Goal: Task Accomplishment & Management: Manage account settings

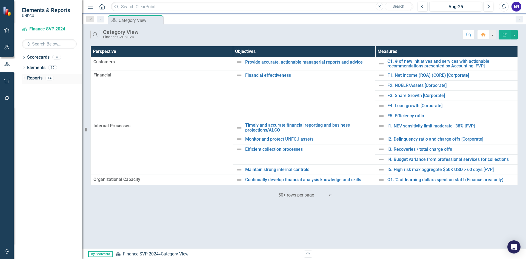
click at [25, 78] on icon at bounding box center [23, 78] width 1 height 2
click at [23, 57] on icon "Dropdown" at bounding box center [24, 57] width 4 height 3
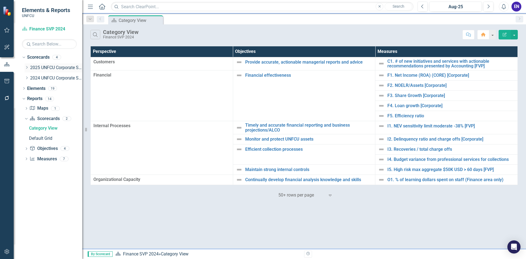
click at [27, 69] on icon "Dropdown" at bounding box center [27, 67] width 4 height 3
click at [57, 79] on link "Chief Financial Officer 2025" at bounding box center [59, 78] width 47 height 6
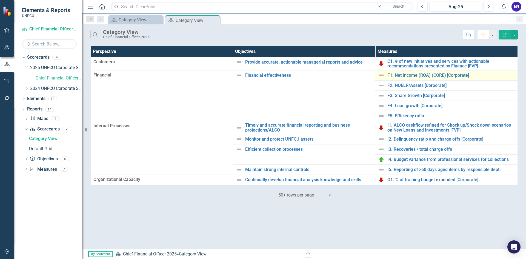
click at [416, 72] on div "F1. Net Income (ROA) (CORE) [Corporate]" at bounding box center [446, 75] width 137 height 7
click at [417, 73] on link "F1. Net Income (ROA) (CORE) [Corporate]" at bounding box center [450, 75] width 127 height 5
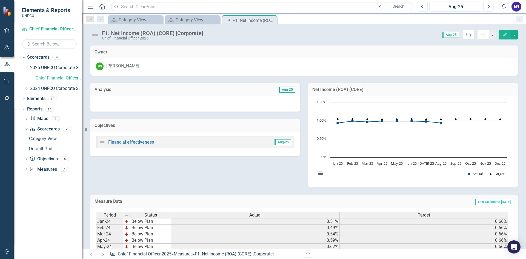
scroll to position [135, 0]
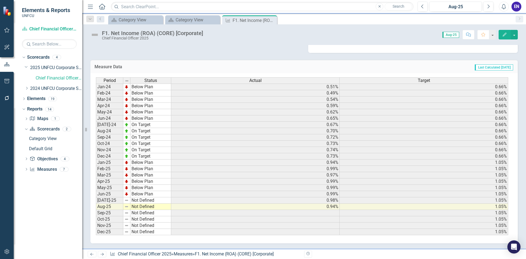
click at [157, 203] on td "Not Defined" at bounding box center [150, 200] width 41 height 6
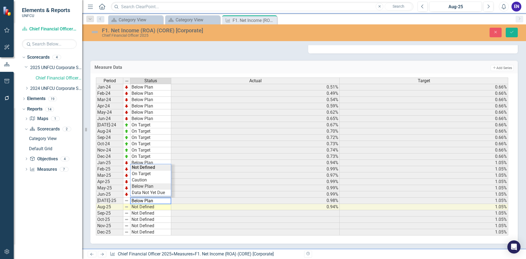
click at [157, 189] on div "Period Status Actual Target Jan-24 Below Plan 0.51% 0.66% Feb-24 Below Plan 0.4…" at bounding box center [302, 157] width 412 height 158
click at [147, 207] on td "Not Defined" at bounding box center [150, 207] width 41 height 6
type textarea "Below Plan"
click at [152, 193] on div "Period Status Actual Target Jan-24 Below Plan 0.51% 0.66% Feb-24 Below Plan 0.4…" at bounding box center [302, 157] width 412 height 158
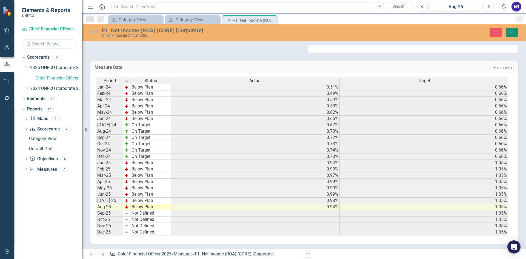
click at [510, 32] on icon "Save" at bounding box center [511, 32] width 5 height 4
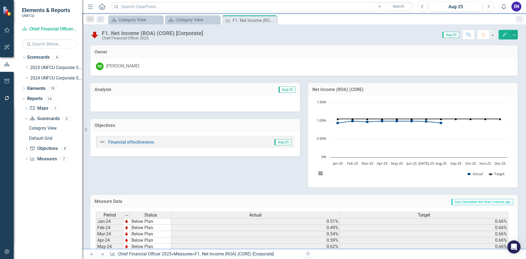
click at [0, 0] on icon "Close" at bounding box center [0, 0] width 0 height 0
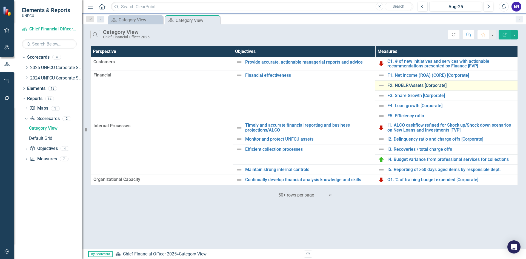
click at [407, 86] on link "F2. NOELR/Assets [Corporate]" at bounding box center [450, 85] width 127 height 5
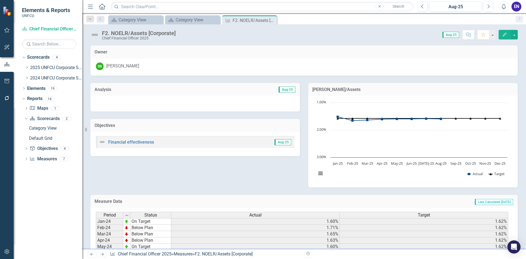
scroll to position [135, 0]
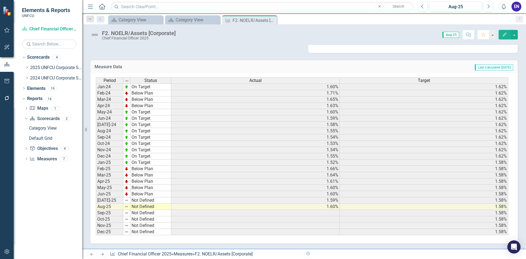
click at [150, 199] on td "Not Defined" at bounding box center [150, 200] width 41 height 6
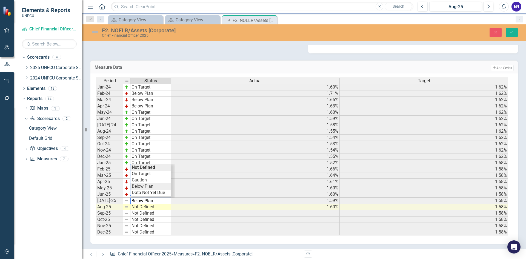
click at [153, 187] on div "Period Status Actual Target Jan-24 On Target 1.60% 1.62% Feb-24 Below Plan 1.71…" at bounding box center [302, 157] width 412 height 158
click at [146, 206] on td "Not Defined" at bounding box center [150, 207] width 41 height 6
type textarea "Below Plan"
click at [147, 195] on div "Period Status Actual Target Jan-24 On Target 1.60% 1.62% Feb-24 Below Plan 1.71…" at bounding box center [302, 157] width 412 height 158
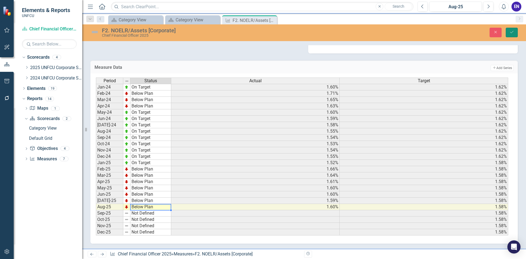
drag, startPoint x: 508, startPoint y: 33, endPoint x: 423, endPoint y: 68, distance: 91.8
click at [508, 33] on button "Save" at bounding box center [512, 33] width 12 height 10
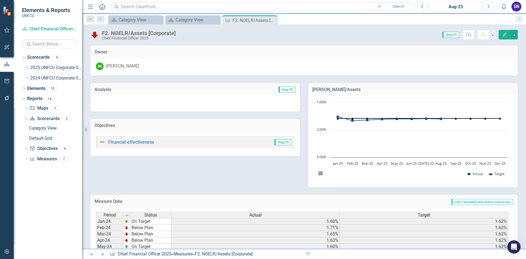
click at [102, 253] on icon "Next" at bounding box center [102, 254] width 5 height 4
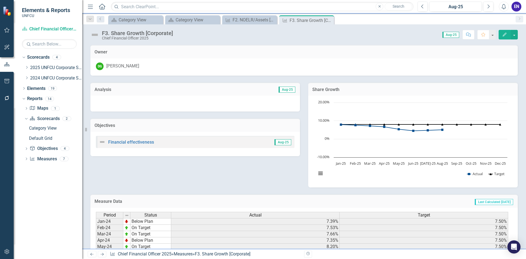
scroll to position [135, 0]
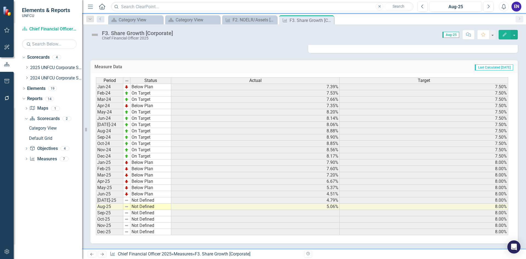
click at [96, 204] on div "Period Status Jan-24 Below Plan Feb-24 On Target Mar-24 On Target Apr-24 Below …" at bounding box center [96, 156] width 0 height 158
click at [150, 204] on div at bounding box center [150, 204] width 41 height 1
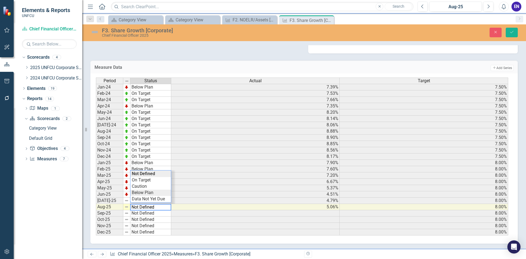
type textarea "Below Plan"
click at [153, 194] on div "Period Status Actual Target Jan-24 Below Plan 7.39% 7.50% Feb-24 On Target 7.53…" at bounding box center [302, 157] width 412 height 158
click at [149, 200] on td "Not Defined" at bounding box center [150, 201] width 41 height 6
click at [152, 188] on div "Period Status Actual Target Jan-24 Below Plan 7.39% 7.50% Feb-24 On Target 7.53…" at bounding box center [302, 157] width 412 height 158
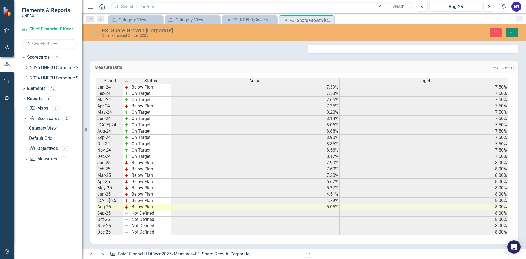
click at [512, 29] on button "Save" at bounding box center [512, 33] width 12 height 10
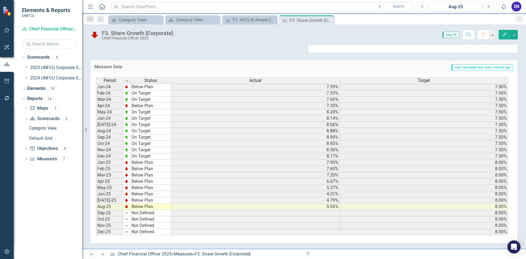
click at [104, 252] on icon "Next" at bounding box center [102, 254] width 5 height 4
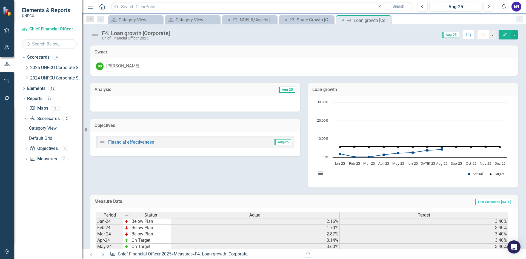
scroll to position [135, 0]
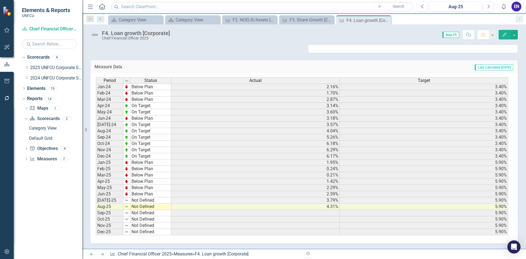
click at [150, 202] on td "Not Defined" at bounding box center [150, 200] width 41 height 6
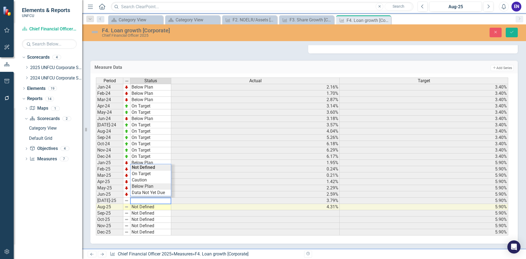
click at [147, 186] on div "Period Status Actual Target Jan-24 Below Plan 2.16% 3.40% Feb-24 Below Plan 1.7…" at bounding box center [302, 157] width 412 height 158
click at [145, 207] on td "Not Defined" at bounding box center [150, 207] width 41 height 6
click at [142, 194] on div "Period Status Actual Target Jan-24 Below Plan 2.16% 3.40% Feb-24 Below Plan 1.7…" at bounding box center [302, 157] width 412 height 158
click at [512, 33] on icon "Save" at bounding box center [511, 32] width 5 height 4
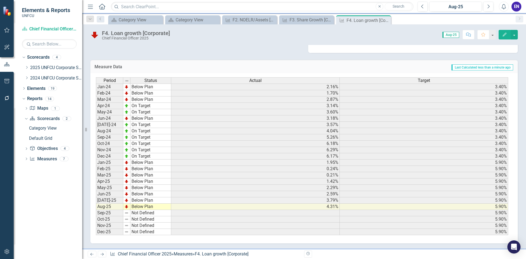
click at [104, 254] on icon "Next" at bounding box center [102, 254] width 5 height 4
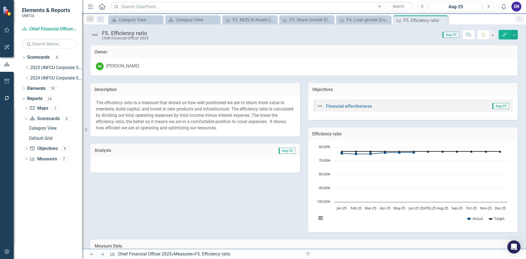
scroll to position [179, 0]
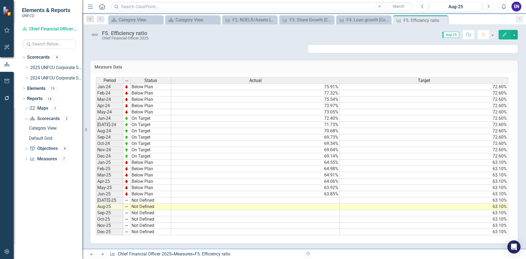
drag, startPoint x: 324, startPoint y: 209, endPoint x: 341, endPoint y: 209, distance: 17.8
click at [324, 209] on td at bounding box center [255, 207] width 169 height 6
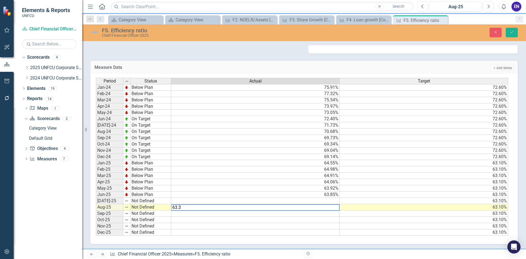
type textarea "63.38"
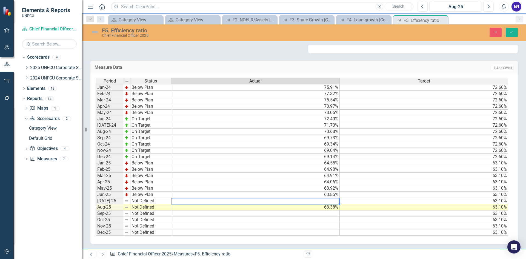
click at [295, 201] on td at bounding box center [255, 201] width 169 height 6
type textarea "63.38"
click at [141, 203] on td "Not Defined" at bounding box center [150, 201] width 41 height 6
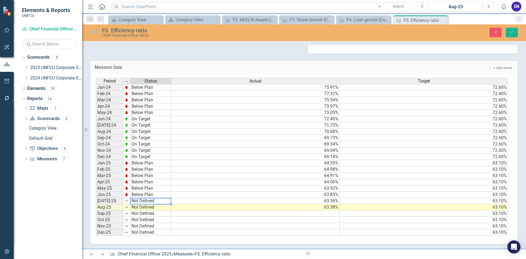
click at [141, 203] on td "Not Defined" at bounding box center [150, 201] width 41 height 6
click at [144, 189] on div "Period Status Actual Target Jan-24 Below Plan 75.91% 72.60% Feb-24 Below Plan 7…" at bounding box center [302, 157] width 412 height 158
click at [146, 207] on td "Not Defined" at bounding box center [150, 207] width 41 height 6
click at [147, 193] on div "Period Status Actual Target Jan-24 Below Plan 75.91% 72.60% Feb-24 Below Plan 7…" at bounding box center [302, 157] width 412 height 158
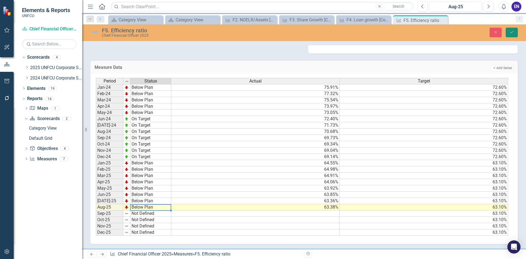
click at [509, 28] on button "Save" at bounding box center [512, 33] width 12 height 10
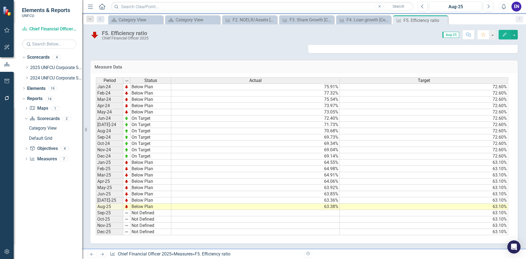
click at [102, 255] on icon "Next" at bounding box center [102, 254] width 5 height 4
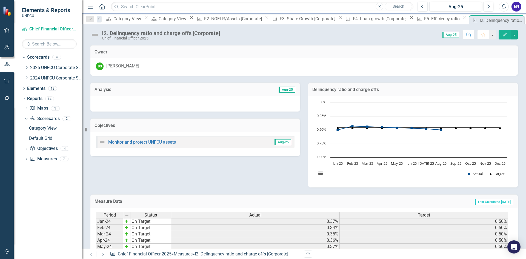
scroll to position [135, 0]
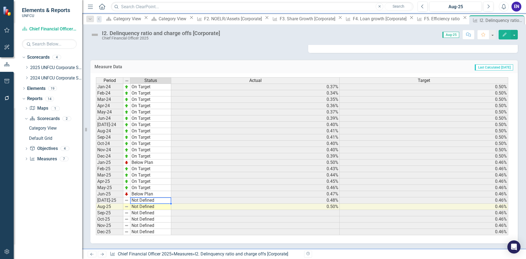
click at [141, 202] on td "Not Defined" at bounding box center [150, 200] width 41 height 6
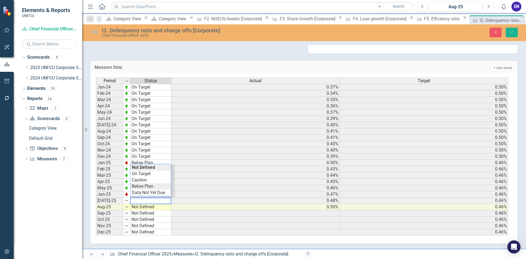
click at [143, 188] on div "Period Status Actual Target Jan-24 On Target 0.37% 0.50% Feb-24 On Target 0.34%…" at bounding box center [302, 157] width 412 height 158
click at [146, 208] on td "Not Defined" at bounding box center [150, 207] width 41 height 6
click at [149, 194] on div "Period Status Actual Target Jan-24 On Target 0.37% 0.50% Feb-24 On Target 0.34%…" at bounding box center [302, 157] width 412 height 158
click at [511, 29] on button "Save" at bounding box center [512, 33] width 12 height 10
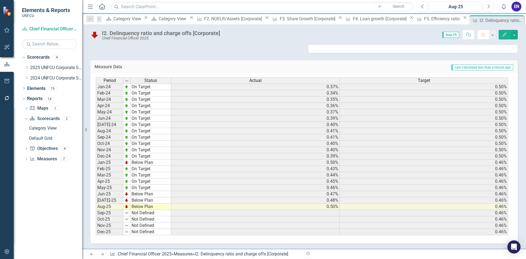
click at [104, 253] on icon "Next" at bounding box center [102, 254] width 5 height 4
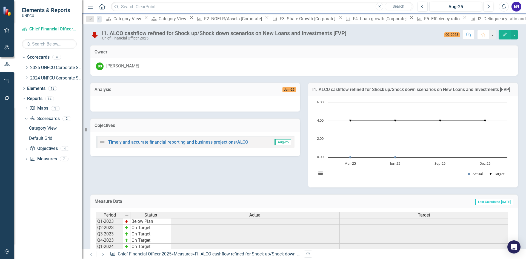
scroll to position [59, 0]
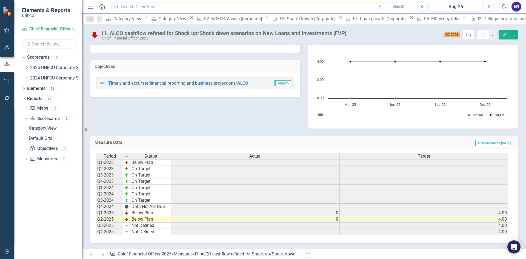
click at [101, 256] on link "Next" at bounding box center [102, 254] width 9 height 7
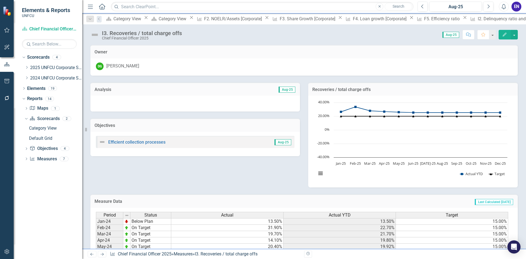
scroll to position [135, 0]
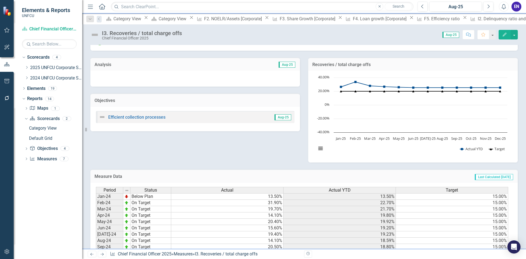
scroll to position [0, 0]
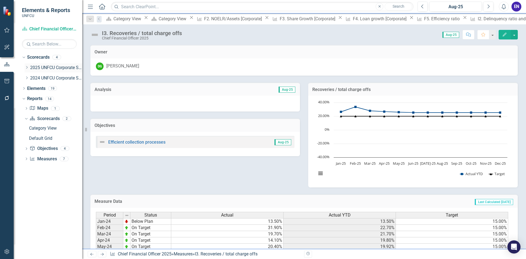
click at [24, 66] on div "Dropdown Scorecards 4 Dropdown 2025 UNFCU Corporate Scorecard Chief Financial O…" at bounding box center [52, 68] width 60 height 31
click at [27, 67] on icon "Dropdown" at bounding box center [27, 67] width 4 height 3
click at [42, 79] on link "Chief Financial Officer 2025" at bounding box center [59, 78] width 47 height 6
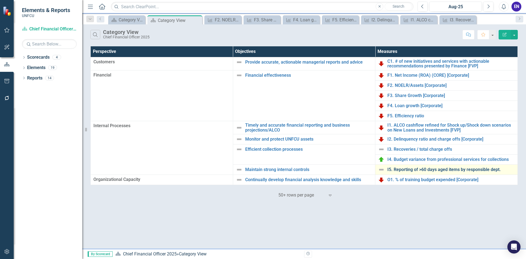
click at [435, 167] on link "I5. Reporting of >60 days aged items by responsible dept." at bounding box center [450, 169] width 127 height 5
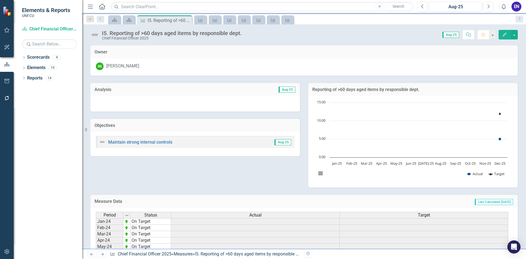
scroll to position [135, 0]
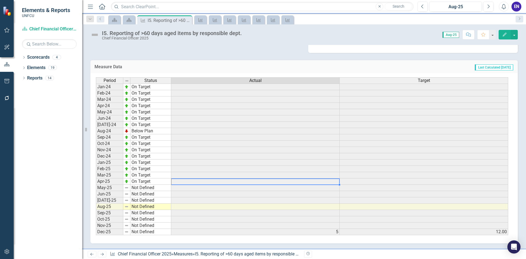
click at [315, 183] on td at bounding box center [255, 181] width 169 height 6
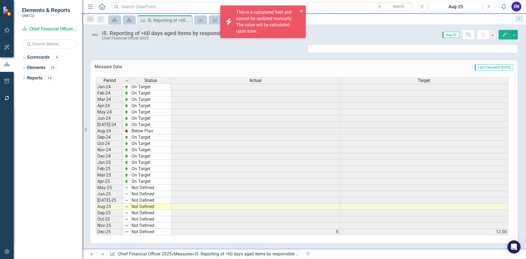
click at [301, 10] on icon "close" at bounding box center [302, 11] width 4 height 4
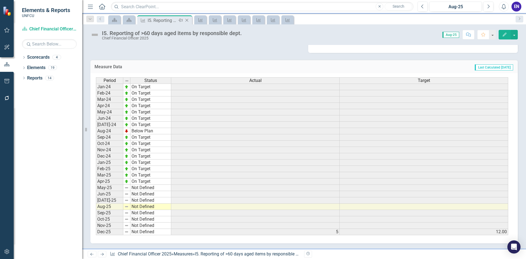
click at [189, 20] on icon "Close" at bounding box center [186, 20] width 5 height 4
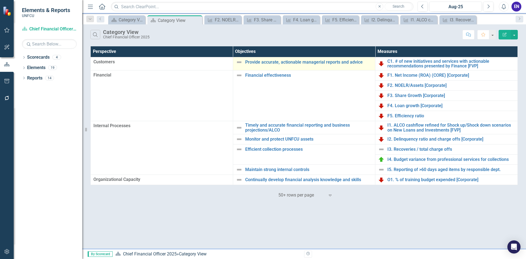
click at [239, 65] on img at bounding box center [239, 62] width 7 height 7
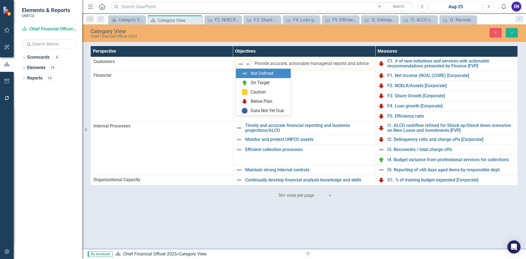
click at [243, 65] on img at bounding box center [241, 64] width 7 height 7
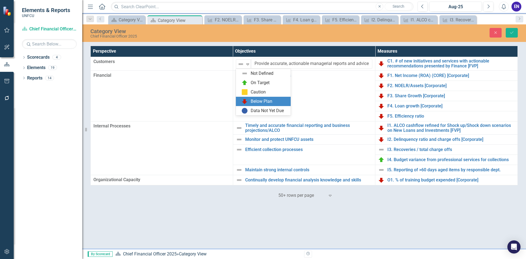
click at [250, 103] on div "Below Plan" at bounding box center [264, 101] width 46 height 7
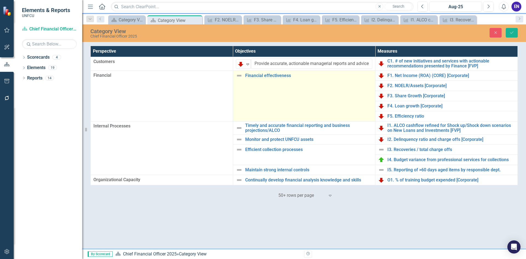
click at [241, 73] on img at bounding box center [239, 75] width 7 height 7
click at [245, 76] on div "Not Defined" at bounding box center [241, 78] width 8 height 8
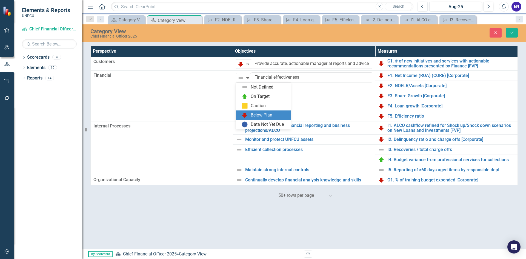
click at [256, 114] on div "Below Plan" at bounding box center [262, 115] width 22 height 6
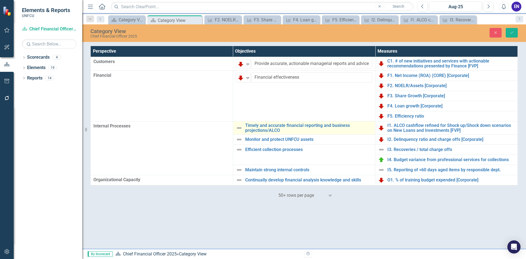
click at [241, 127] on img at bounding box center [239, 128] width 7 height 7
click at [243, 127] on img at bounding box center [241, 128] width 7 height 7
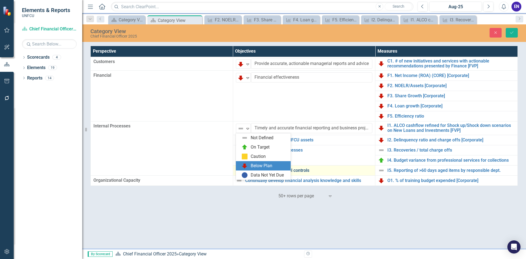
drag, startPoint x: 253, startPoint y: 162, endPoint x: 262, endPoint y: 169, distance: 10.9
click at [253, 163] on div "Below Plan" at bounding box center [262, 166] width 22 height 6
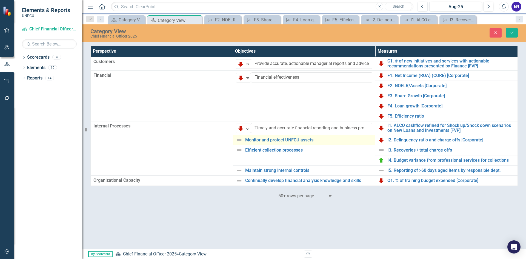
click at [239, 142] on img at bounding box center [239, 140] width 7 height 7
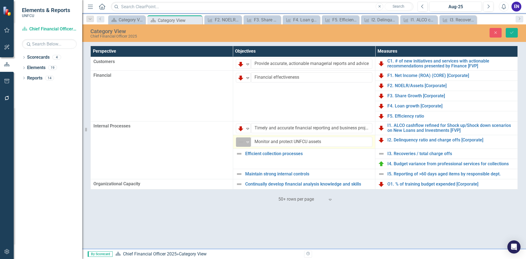
click at [247, 142] on icon "Expand" at bounding box center [247, 142] width 5 height 4
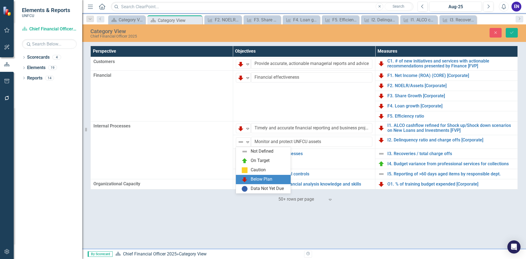
click at [253, 177] on div "Below Plan" at bounding box center [262, 179] width 22 height 6
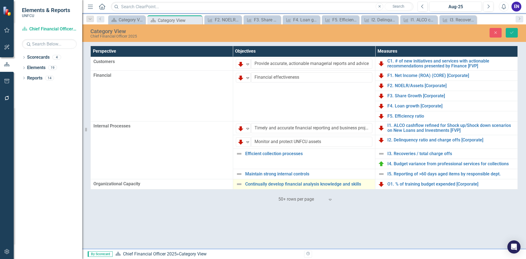
click at [239, 185] on img at bounding box center [239, 184] width 7 height 7
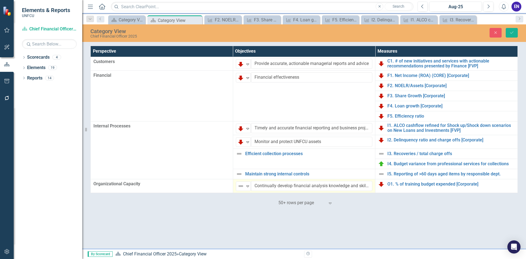
click at [245, 184] on icon "Expand" at bounding box center [247, 186] width 5 height 4
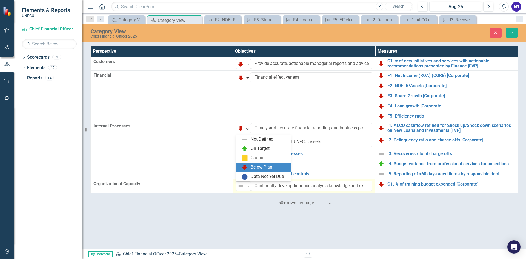
click at [256, 166] on div "Below Plan" at bounding box center [262, 167] width 22 height 6
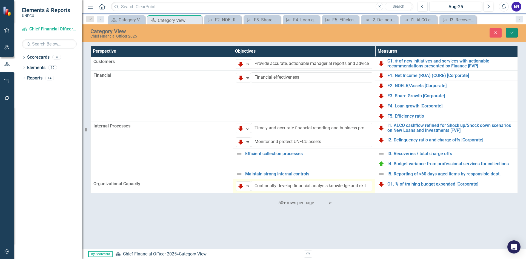
click at [514, 29] on button "Save" at bounding box center [512, 33] width 12 height 10
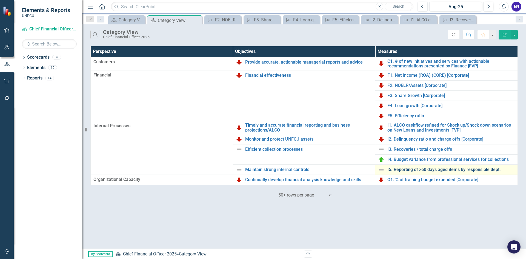
click at [443, 169] on link "I5. Reporting of >60 days aged items by responsible dept." at bounding box center [450, 169] width 127 height 5
